Goal: Navigation & Orientation: Find specific page/section

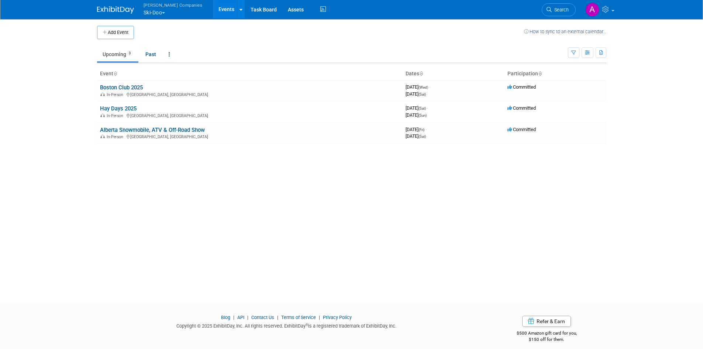
click at [155, 12] on button "Warnert Companies Ski-Doo" at bounding box center [177, 9] width 69 height 19
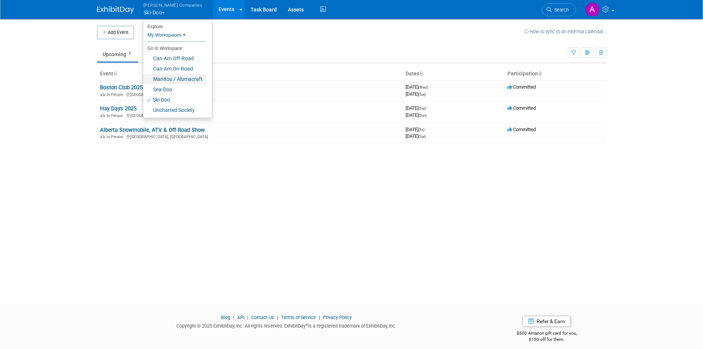
click at [163, 81] on link "Manitou / Alumacraft" at bounding box center [174, 79] width 63 height 10
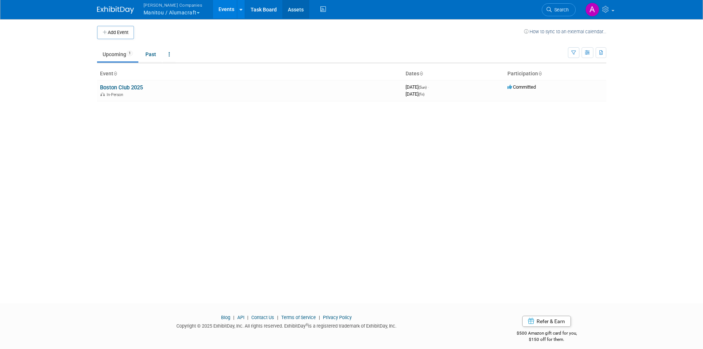
click at [290, 9] on link "Assets" at bounding box center [295, 9] width 27 height 18
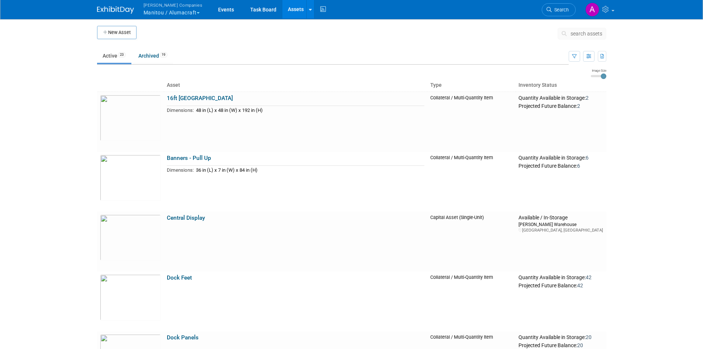
click at [176, 9] on button "Warnert Companies Manitou / Alumacraft" at bounding box center [177, 9] width 69 height 19
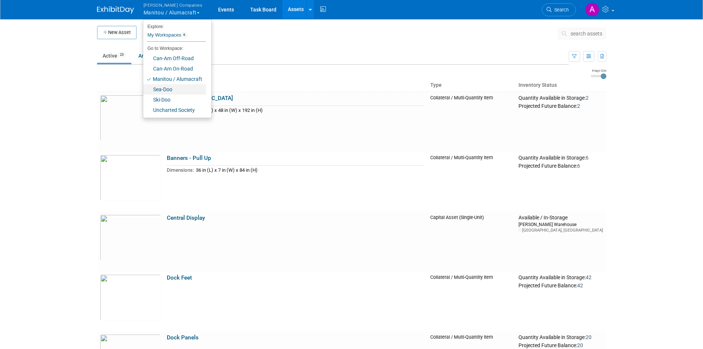
click at [161, 88] on link "Sea-Doo" at bounding box center [174, 89] width 63 height 10
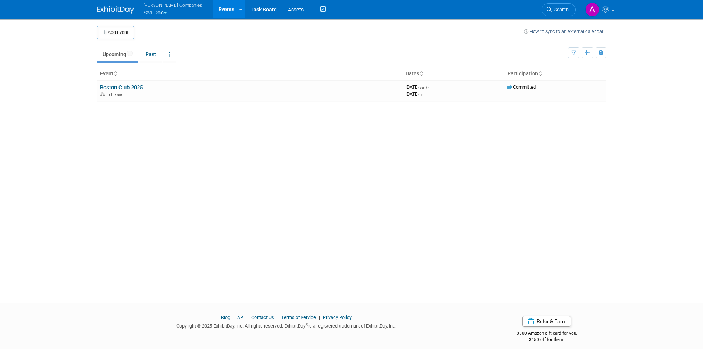
click at [145, 10] on button "Warnert Companies Sea-Doo" at bounding box center [177, 9] width 69 height 19
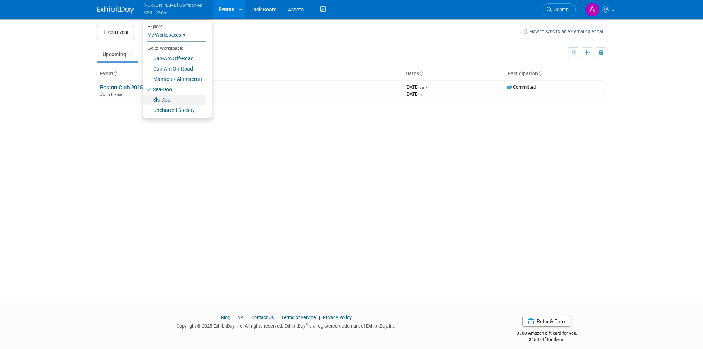
click at [166, 99] on link "Ski-Doo" at bounding box center [174, 100] width 63 height 10
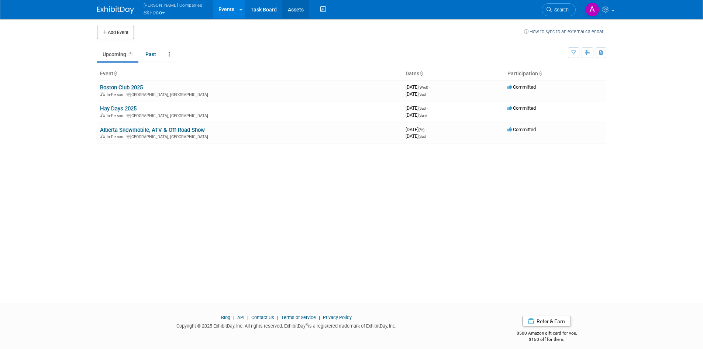
click at [282, 8] on link "Assets" at bounding box center [295, 9] width 27 height 18
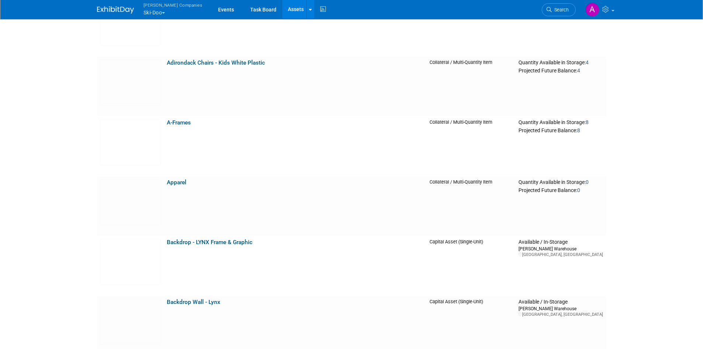
scroll to position [369, 0]
